Goal: Task Accomplishment & Management: Use online tool/utility

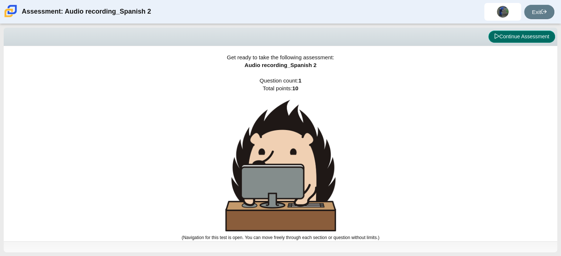
click at [499, 35] on icon at bounding box center [496, 36] width 5 height 5
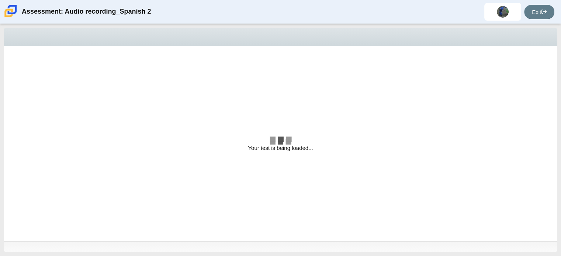
select select "629d6dd1-9675-4bc8-a65d-04cc20bcab32"
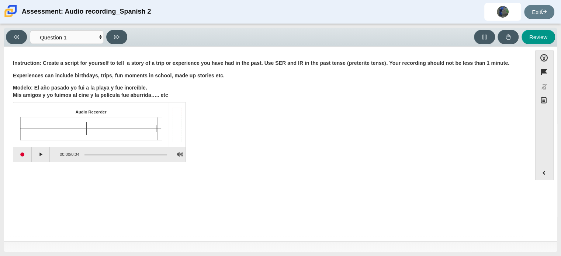
drag, startPoint x: 81, startPoint y: 106, endPoint x: 46, endPoint y: 121, distance: 37.2
drag, startPoint x: 46, startPoint y: 121, endPoint x: 189, endPoint y: 112, distance: 143.1
click at [189, 112] on div "Audio Recorder Click on play to start playback 00:00 / 0:04" at bounding box center [268, 133] width 510 height 58
click at [24, 150] on button "Start recording" at bounding box center [22, 154] width 18 height 15
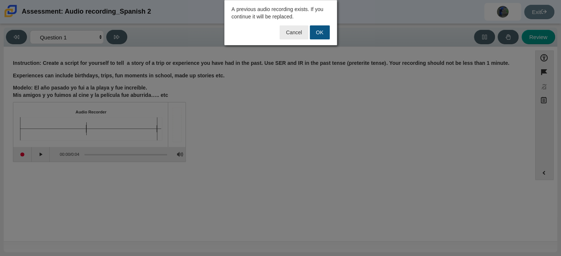
click at [317, 34] on button "OK" at bounding box center [320, 32] width 20 height 14
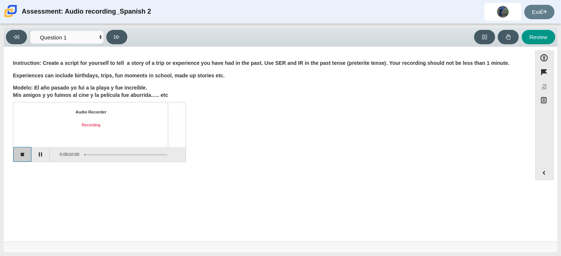
click at [24, 159] on button "Stop recording" at bounding box center [22, 154] width 18 height 15
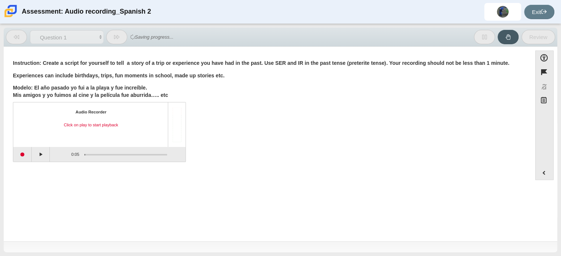
click at [69, 132] on div "Audio Recorder Click on play to start playback" at bounding box center [91, 125] width 142 height 31
click at [71, 124] on div "Click on play to start playback" at bounding box center [91, 126] width 142 height 6
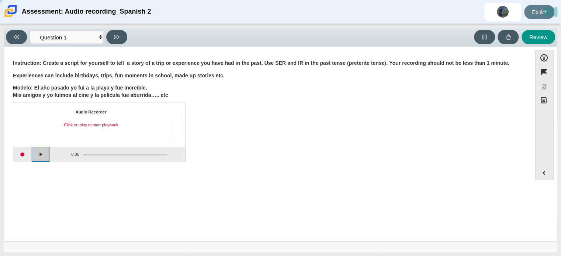
click at [41, 151] on button "Play" at bounding box center [41, 154] width 18 height 15
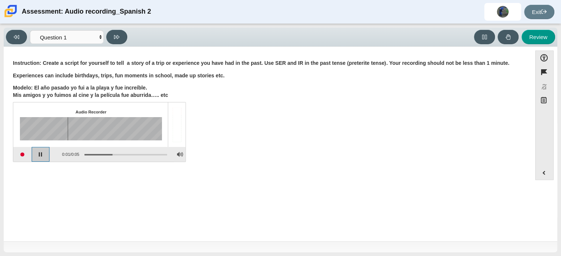
click at [41, 151] on button "Pause playback" at bounding box center [41, 154] width 18 height 15
click at [16, 150] on button "Start recording" at bounding box center [22, 154] width 18 height 15
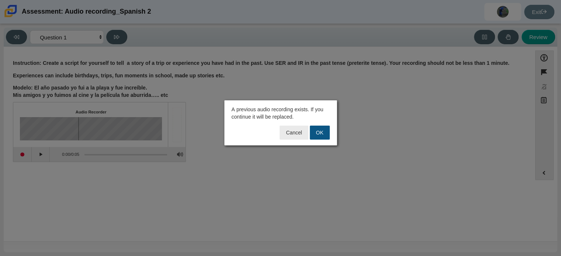
click at [321, 135] on button "OK" at bounding box center [320, 133] width 20 height 14
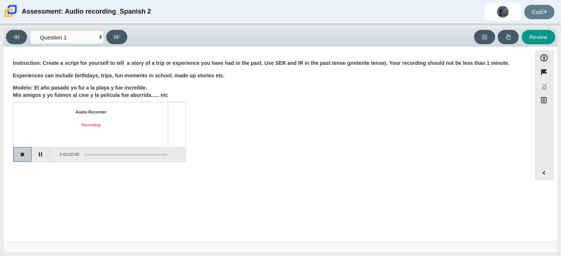
click at [27, 160] on button "Stop recording" at bounding box center [22, 154] width 18 height 15
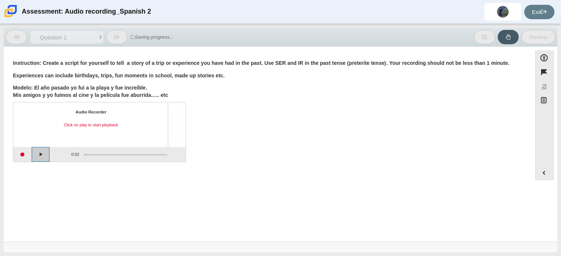
click at [38, 155] on button "Play" at bounding box center [41, 154] width 18 height 15
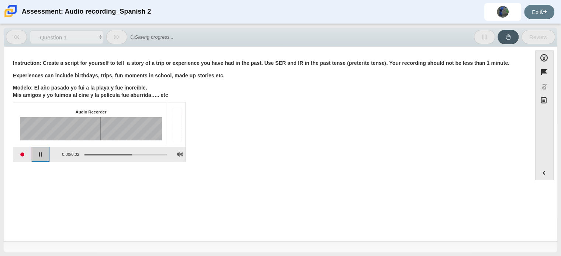
click at [38, 155] on button "Pause playback" at bounding box center [41, 154] width 18 height 15
click at [25, 155] on button "Start recording" at bounding box center [22, 154] width 18 height 15
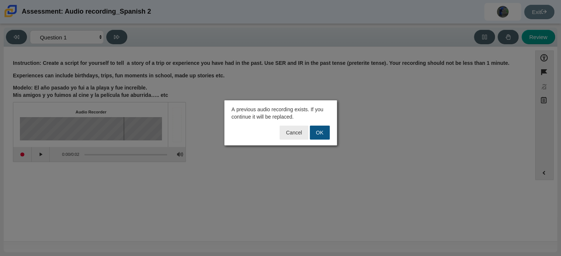
click at [316, 130] on button "OK" at bounding box center [320, 133] width 20 height 14
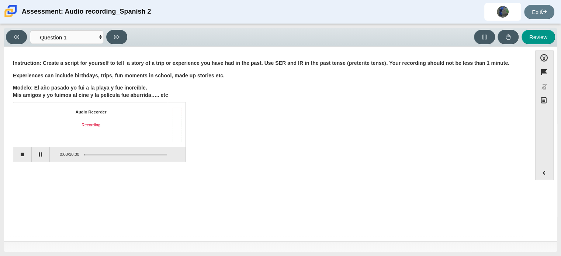
click at [274, 140] on div "Audio Recorder Recording 0:03 / 10:00" at bounding box center [268, 133] width 510 height 58
click at [24, 150] on button "Stop recording" at bounding box center [22, 154] width 18 height 15
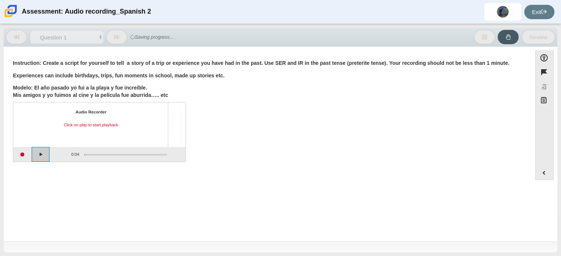
click at [41, 156] on button "Play" at bounding box center [41, 154] width 18 height 15
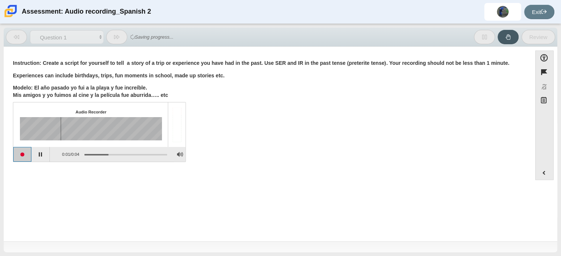
click at [25, 154] on button "Start recording" at bounding box center [22, 154] width 18 height 15
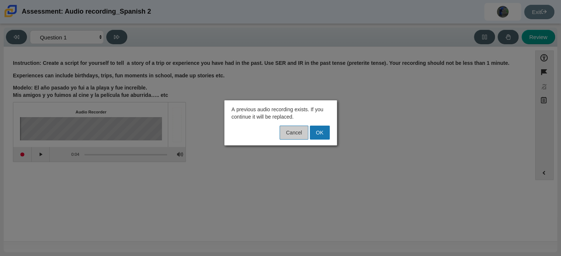
click at [288, 129] on button "Cancel" at bounding box center [294, 133] width 28 height 14
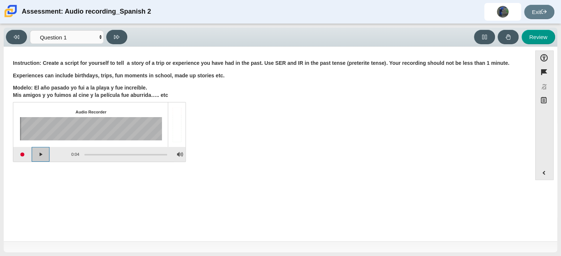
click at [32, 158] on button "Play" at bounding box center [41, 154] width 18 height 15
click at [38, 157] on button "Pause playback" at bounding box center [41, 154] width 18 height 15
click at [27, 155] on button "Start recording" at bounding box center [22, 154] width 18 height 15
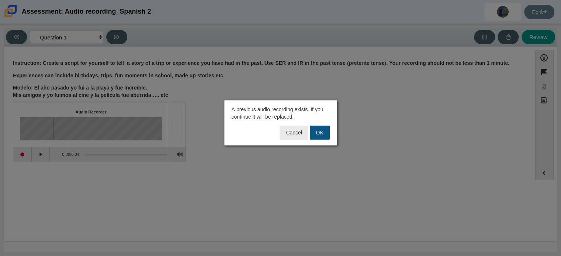
click at [327, 130] on button "OK" at bounding box center [320, 133] width 20 height 14
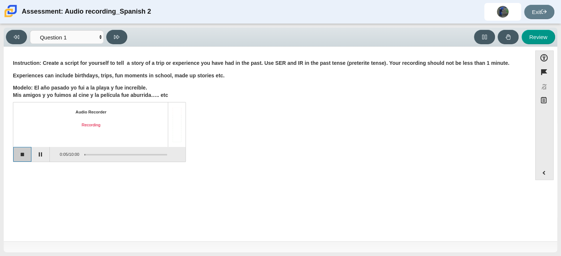
click at [26, 152] on button "Stop recording" at bounding box center [22, 154] width 18 height 15
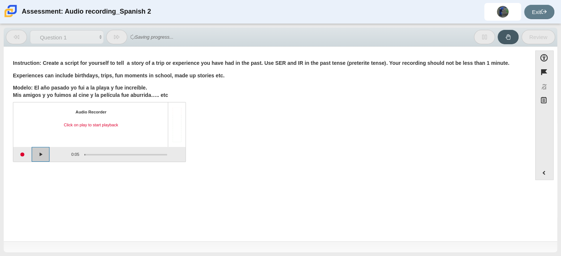
click at [38, 157] on button "Play" at bounding box center [41, 154] width 18 height 15
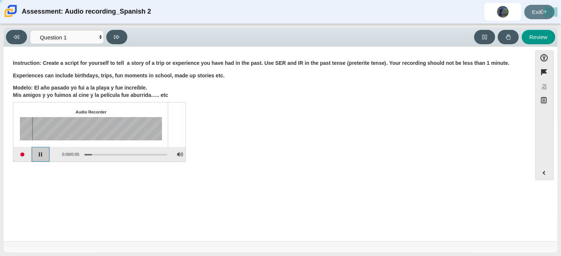
click at [38, 157] on button "Pause playback" at bounding box center [41, 154] width 18 height 15
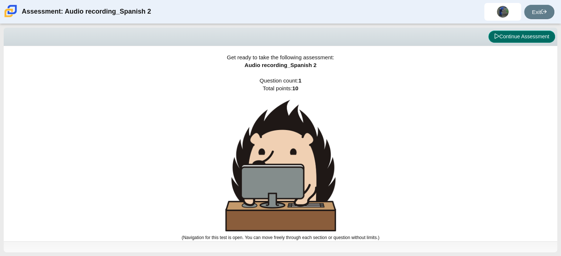
click at [504, 34] on button "Continue Assessment" at bounding box center [522, 37] width 67 height 13
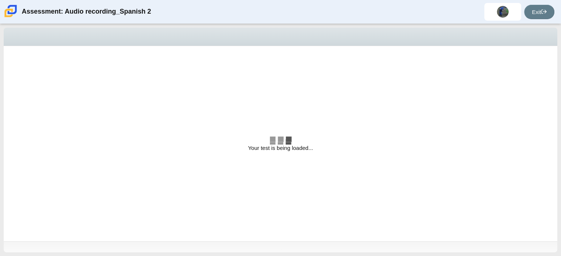
select select "629d6dd1-9675-4bc8-a65d-04cc20bcab32"
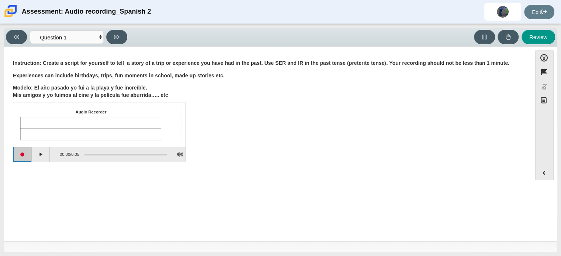
click at [27, 156] on button "Start recording" at bounding box center [22, 154] width 18 height 15
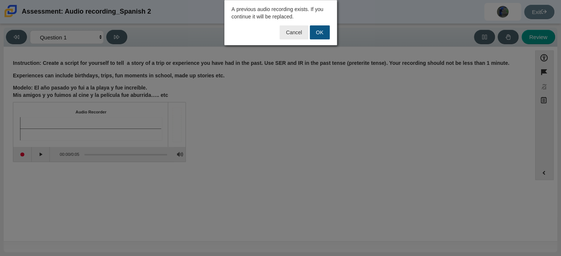
drag, startPoint x: 314, startPoint y: 39, endPoint x: 319, endPoint y: 34, distance: 6.8
click at [314, 39] on div "Cancel OK" at bounding box center [280, 33] width 107 height 17
click at [319, 34] on button "OK" at bounding box center [320, 32] width 20 height 14
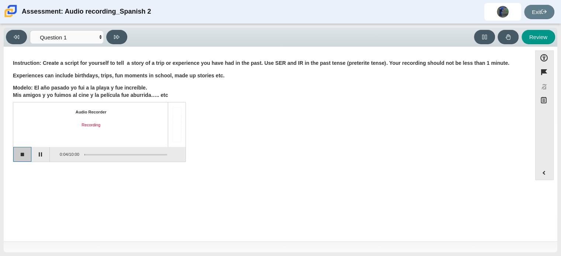
click at [18, 155] on button "Stop recording" at bounding box center [22, 154] width 18 height 15
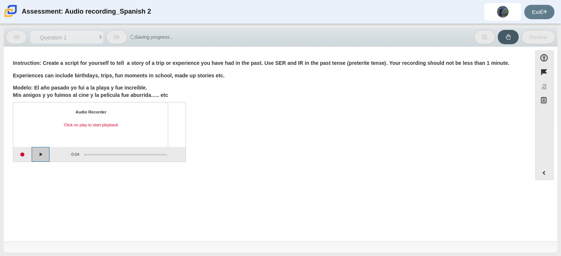
click at [39, 154] on button "Play" at bounding box center [41, 154] width 18 height 15
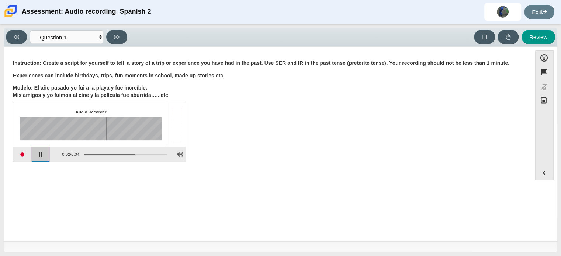
click at [39, 154] on button "Pause playback" at bounding box center [41, 154] width 18 height 15
click at [171, 56] on div "Question Instruction: Create a script for yourself to tell a story of a trip or…" at bounding box center [267, 112] width 521 height 120
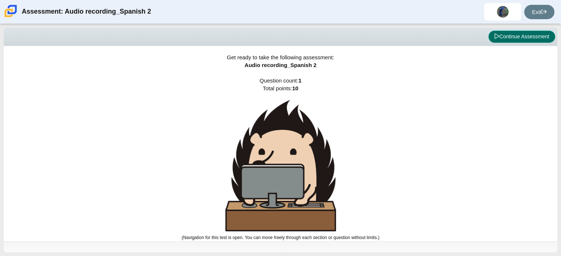
click at [515, 35] on button "Continue Assessment" at bounding box center [522, 37] width 67 height 13
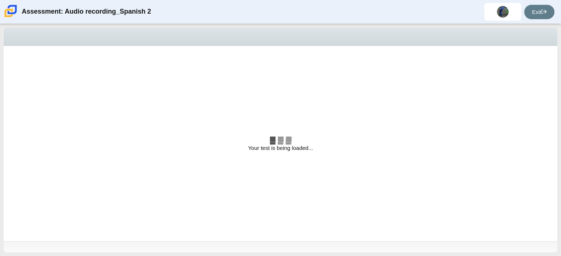
select select "629d6dd1-9675-4bc8-a65d-04cc20bcab32"
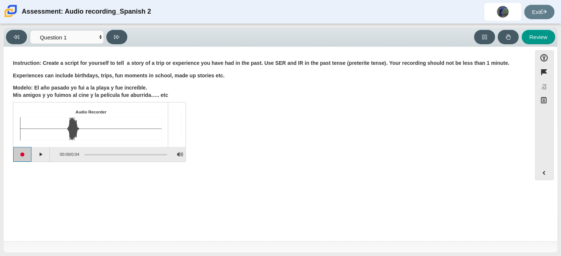
click at [28, 156] on button "Start recording" at bounding box center [22, 154] width 18 height 15
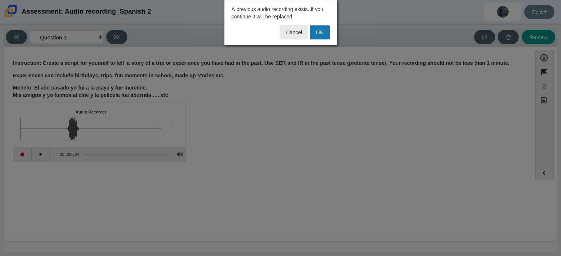
click at [322, 30] on button "OK" at bounding box center [320, 32] width 20 height 14
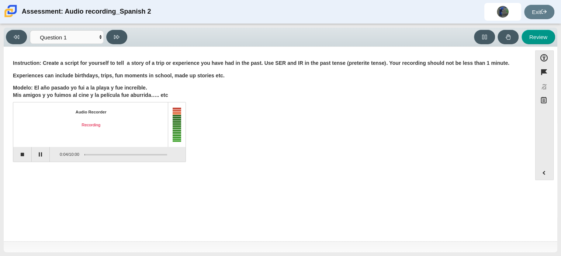
click at [333, 132] on div "Audio Recorder Recording 0:04 / 10:00" at bounding box center [268, 133] width 510 height 58
click at [28, 153] on button "Stop recording" at bounding box center [22, 154] width 18 height 15
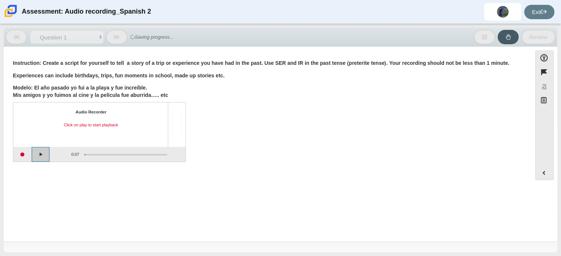
click at [38, 156] on button "Play" at bounding box center [41, 154] width 18 height 15
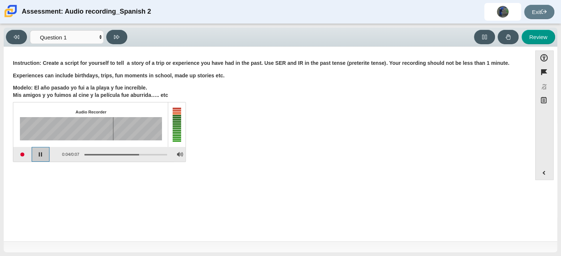
click at [38, 156] on button "Pause playback" at bounding box center [41, 154] width 18 height 15
click at [38, 156] on button "Continue playback" at bounding box center [41, 154] width 18 height 15
click at [38, 156] on button "Pause playback" at bounding box center [41, 154] width 18 height 15
click at [38, 155] on button "Continue playback" at bounding box center [41, 154] width 18 height 15
click at [77, 128] on div "Assessment items" at bounding box center [84, 128] width 128 height 23
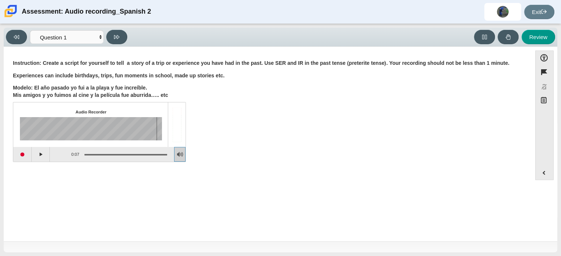
click at [183, 153] on button "Adjust Volume" at bounding box center [179, 154] width 11 height 15
click at [181, 156] on button "Adjust Volume" at bounding box center [179, 154] width 11 height 15
click at [180, 101] on body "Assessment: Audio recording_Spanish 2 Melvin Martir Rivera Student Exit" at bounding box center [280, 128] width 561 height 256
click at [37, 158] on button "Play" at bounding box center [41, 154] width 18 height 15
click at [81, 129] on div "Assessment items" at bounding box center [91, 128] width 142 height 23
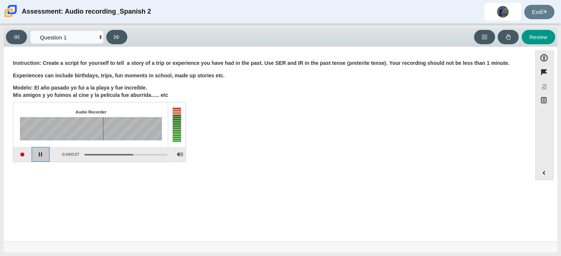
click at [37, 156] on button "Pause playback" at bounding box center [41, 154] width 18 height 15
click at [244, 135] on div "Audio Recorder Playback paused 0:04 / 0:07" at bounding box center [268, 133] width 510 height 58
click at [269, 73] on p "Experiences can include birthdays, trips, fun moments in school, made up storie…" at bounding box center [268, 75] width 510 height 7
click at [257, 132] on div "Audio Recorder Playback paused 0:04 / 0:07" at bounding box center [268, 133] width 510 height 58
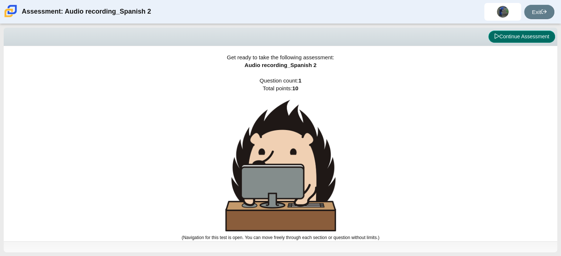
click at [517, 38] on button "Continue Assessment" at bounding box center [522, 37] width 67 height 13
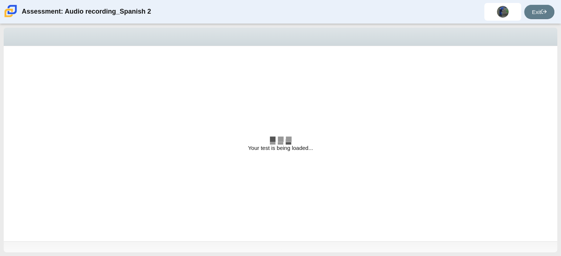
select select "629d6dd1-9675-4bc8-a65d-04cc20bcab32"
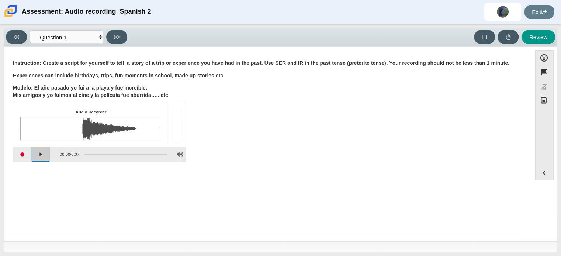
click at [37, 156] on button "Play" at bounding box center [41, 154] width 18 height 15
click at [37, 156] on button "Pause playback" at bounding box center [41, 154] width 18 height 15
